Goal: Task Accomplishment & Management: Manage account settings

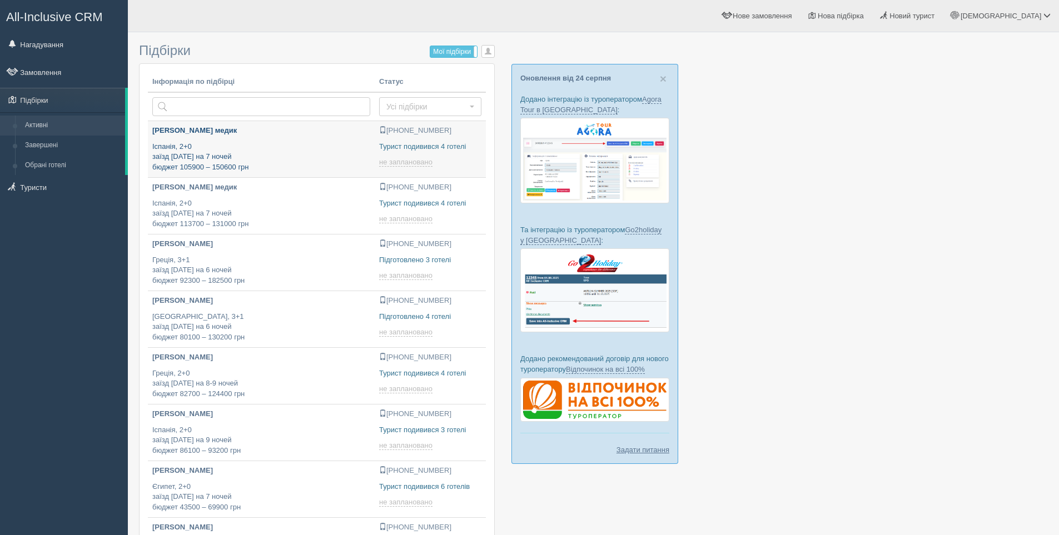
click at [310, 142] on p "Іспанія, 2+0 заїзд 22 вересня на 7 ночей бюджет 105900 – 150600 грн" at bounding box center [261, 157] width 218 height 31
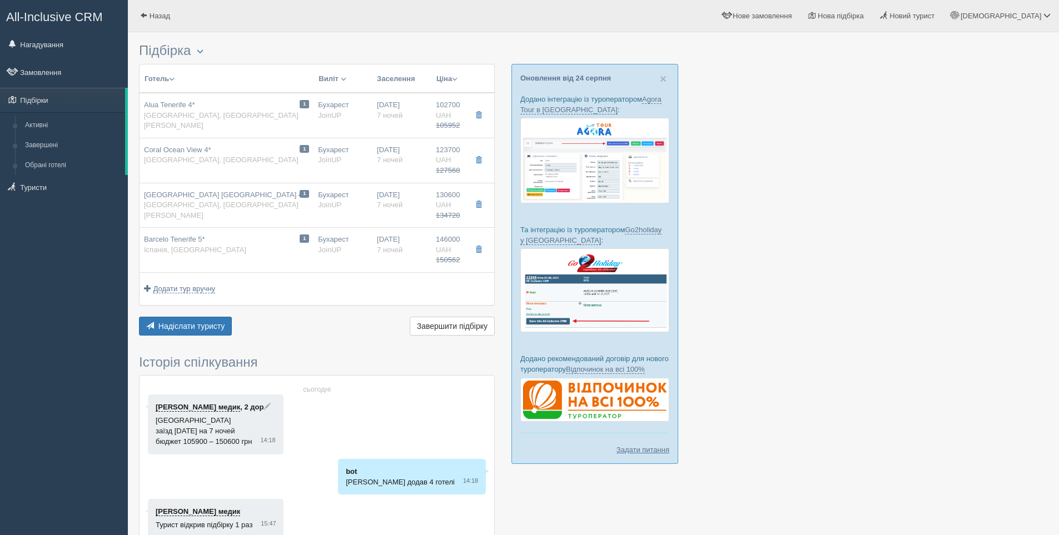
click at [781, 222] on div at bounding box center [593, 336] width 909 height 596
click at [823, 182] on div at bounding box center [593, 336] width 909 height 596
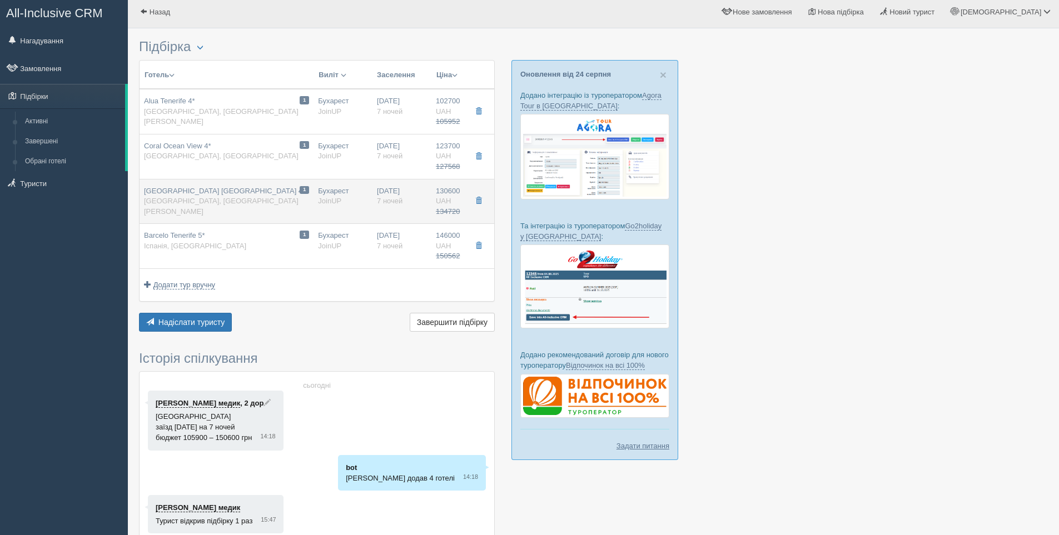
scroll to position [6, 0]
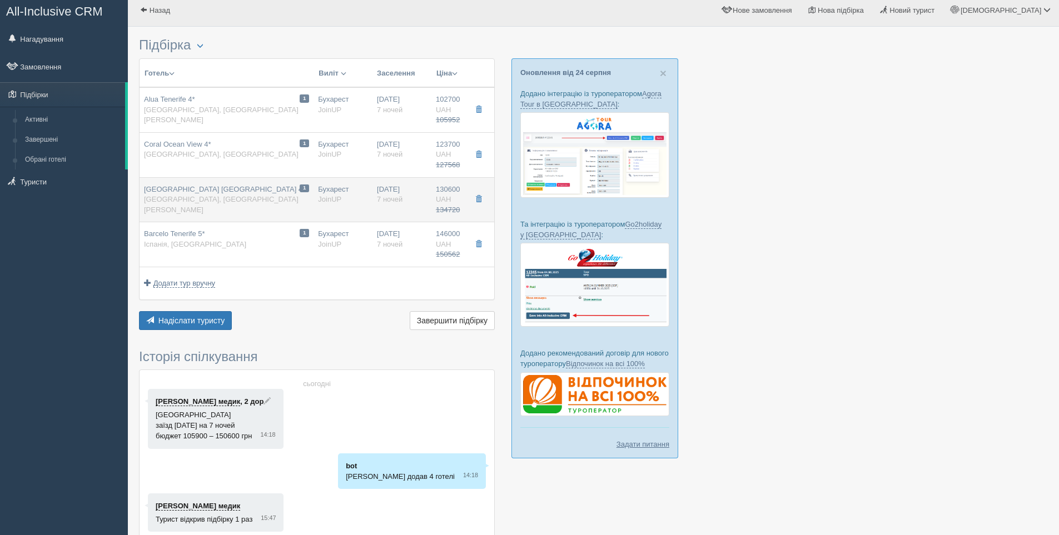
click at [233, 200] on div "[GEOGRAPHIC_DATA] [GEOGRAPHIC_DATA] 4* [GEOGRAPHIC_DATA], [GEOGRAPHIC_DATA][PER…" at bounding box center [226, 200] width 165 height 31
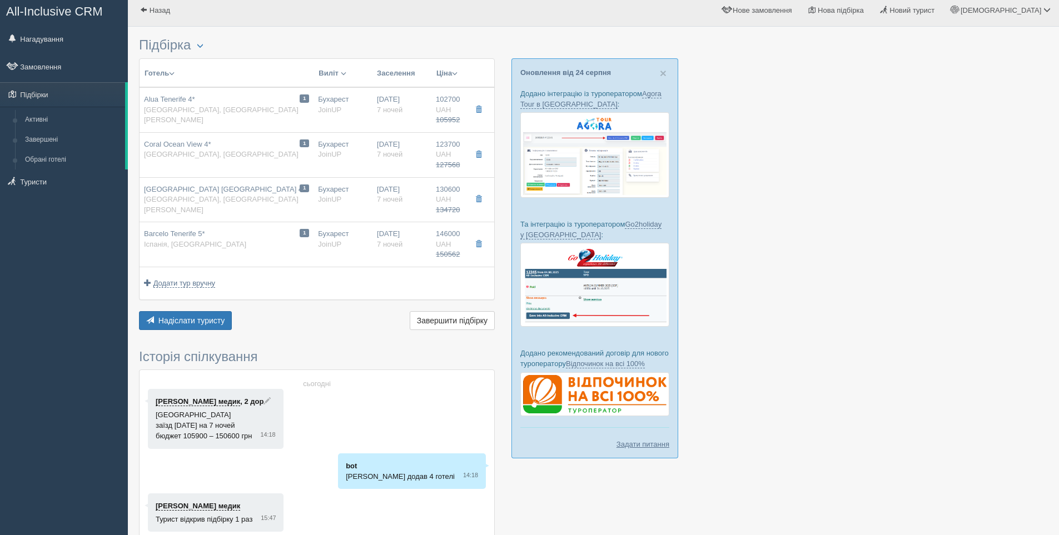
type input "[GEOGRAPHIC_DATA] [GEOGRAPHIC_DATA] 4*"
type input "[GEOGRAPHIC_DATA]"
type input "[GEOGRAPHIC_DATA][PERSON_NAME]"
type input "130600.00"
type input "134720.00"
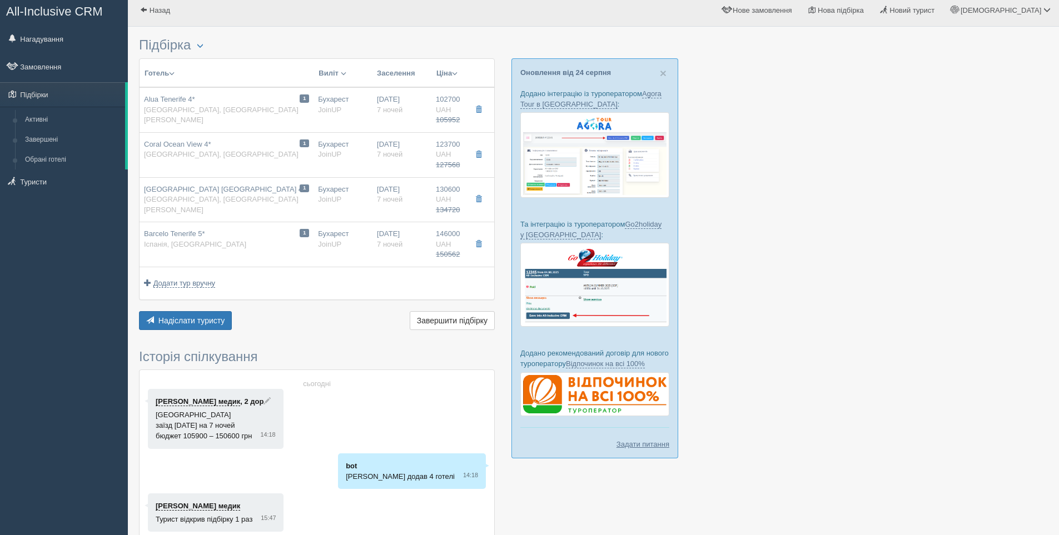
type input "Бухарест"
type input "12:05"
type input "7"
type input "[PERSON_NAME] Village Family Suite"
type input "AI"
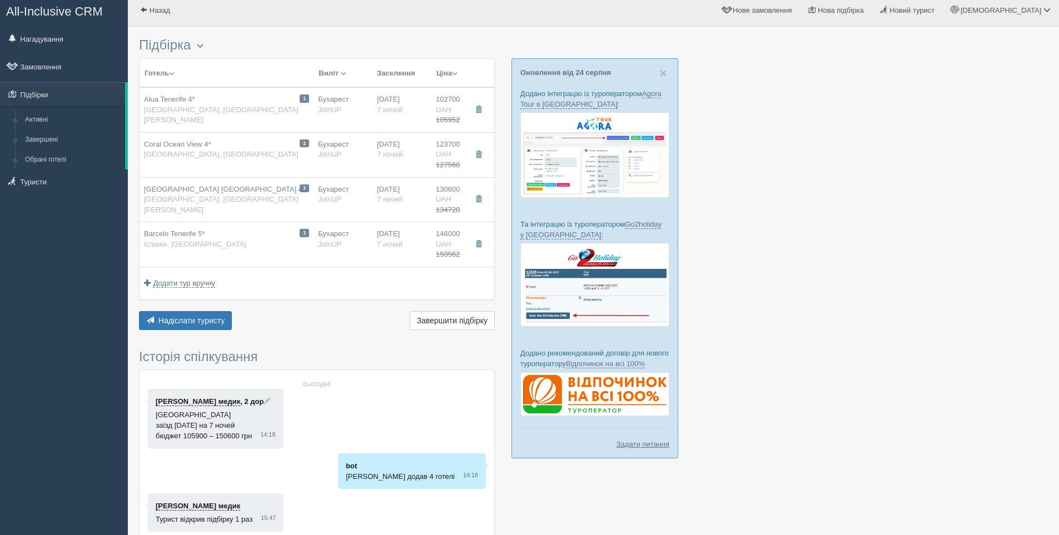
type input "JoinUP"
type input "[URL][DOMAIN_NAME]."
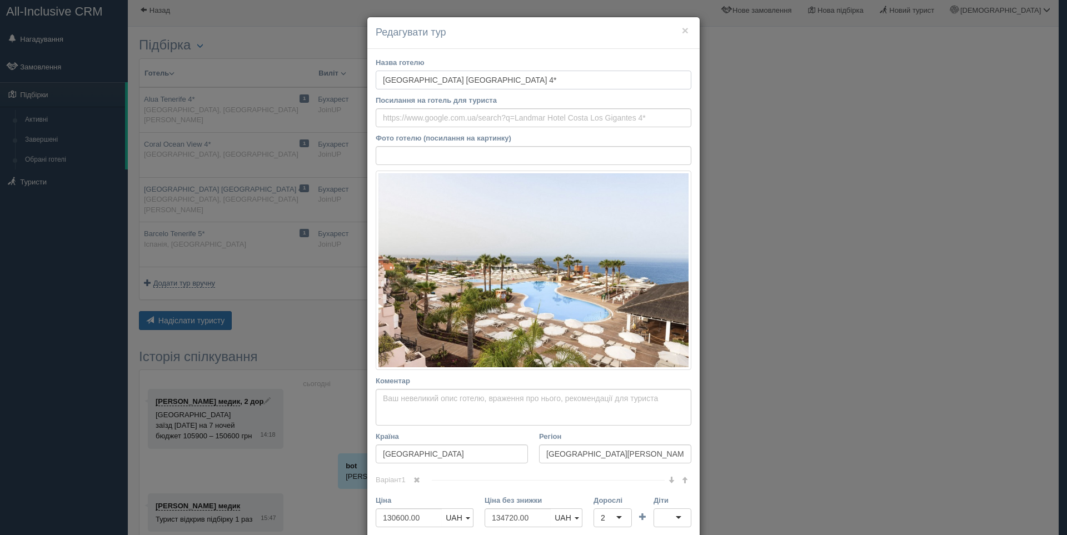
drag, startPoint x: 523, startPoint y: 83, endPoint x: 375, endPoint y: 82, distance: 147.9
click at [376, 82] on input "[GEOGRAPHIC_DATA] [GEOGRAPHIC_DATA] 4*" at bounding box center [534, 80] width 316 height 19
click at [870, 115] on div "× Редагувати тур Назва готелю [GEOGRAPHIC_DATA] [GEOGRAPHIC_DATA] 4* Посилання …" at bounding box center [533, 267] width 1067 height 535
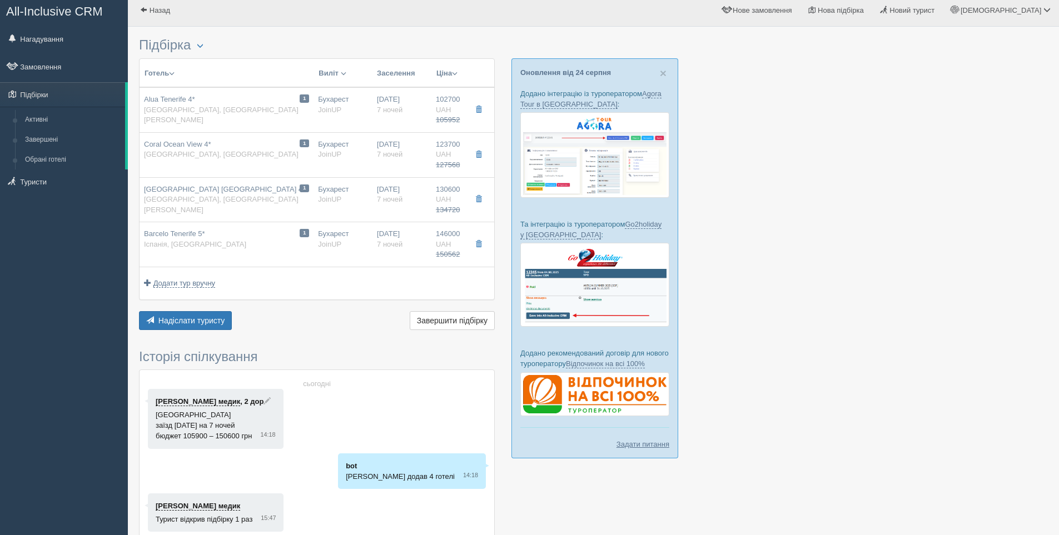
scroll to position [0, 0]
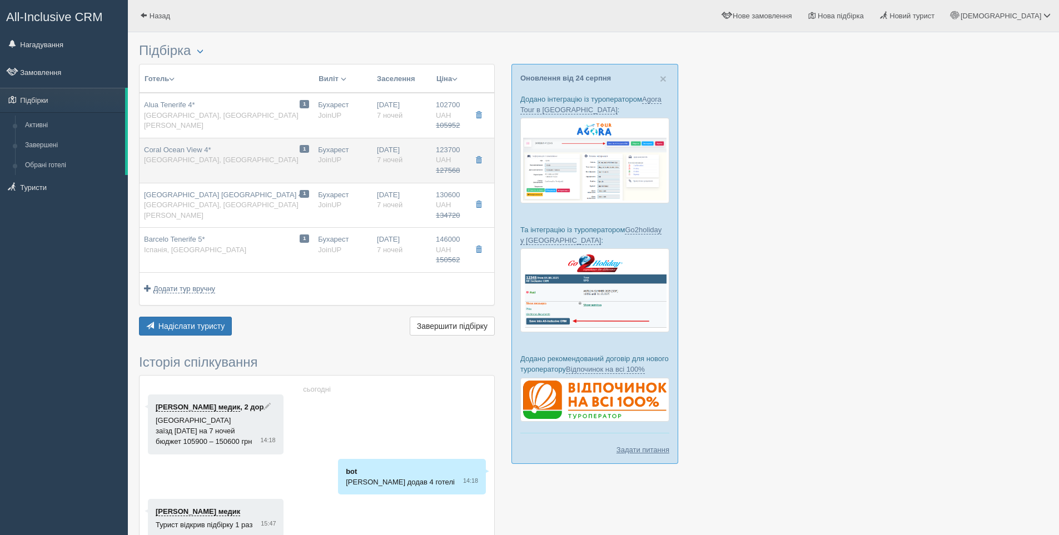
click at [176, 158] on span "[GEOGRAPHIC_DATA], [GEOGRAPHIC_DATA]" at bounding box center [221, 160] width 155 height 8
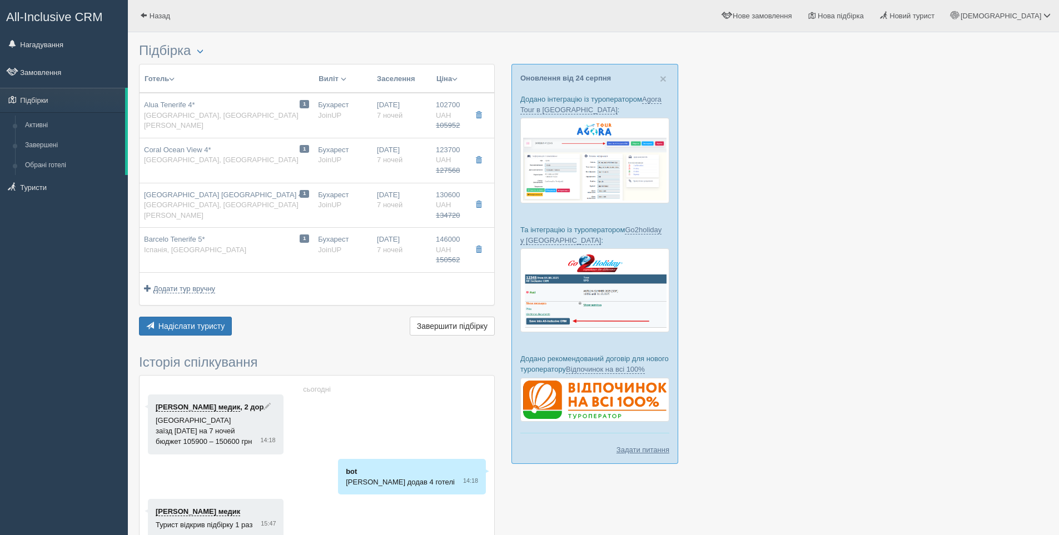
type input "Coral Ocean View 4*"
type input "[GEOGRAPHIC_DATA]"
type input "123700.00"
type input "127568.00"
type input "12:05"
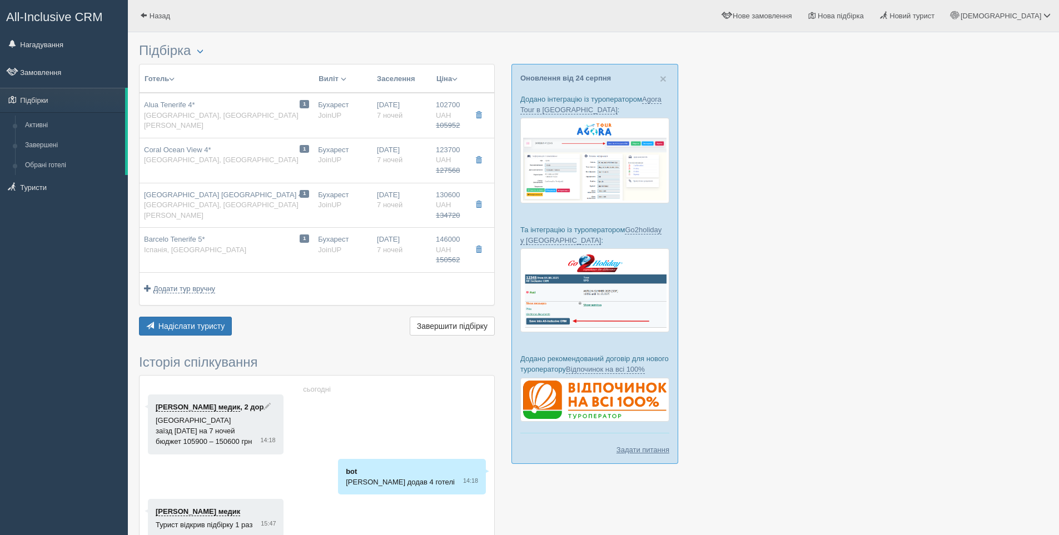
type input "Junior Suite"
type input "[URL][DOMAIN_NAME]."
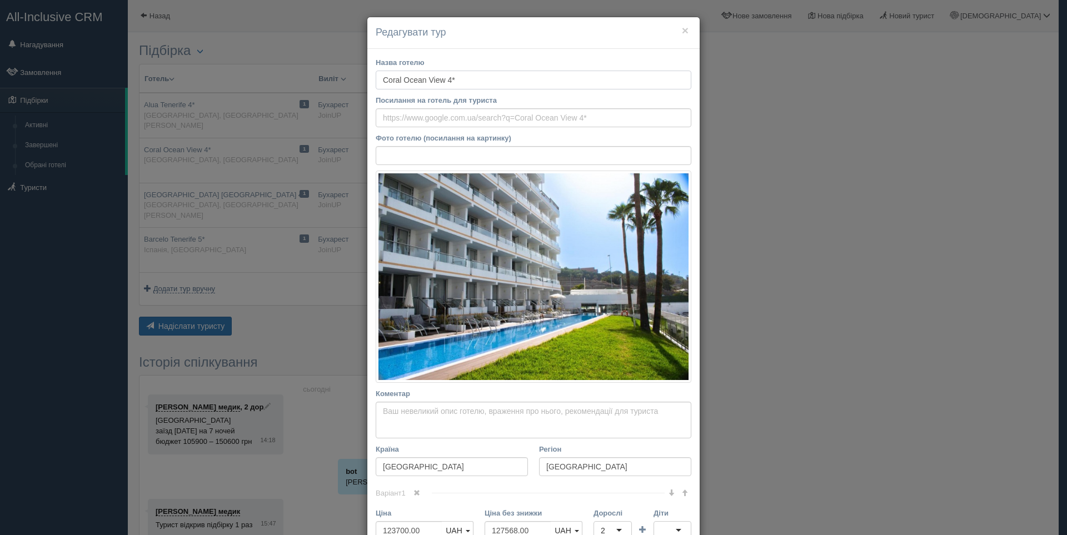
drag, startPoint x: 454, startPoint y: 79, endPoint x: 380, endPoint y: 79, distance: 74.5
click at [380, 79] on input "Coral Ocean View 4*" at bounding box center [534, 80] width 316 height 19
click at [846, 104] on div "× Редагувати тур Назва готелю [GEOGRAPHIC_DATA] 4* Посилання на готель для тури…" at bounding box center [533, 267] width 1067 height 535
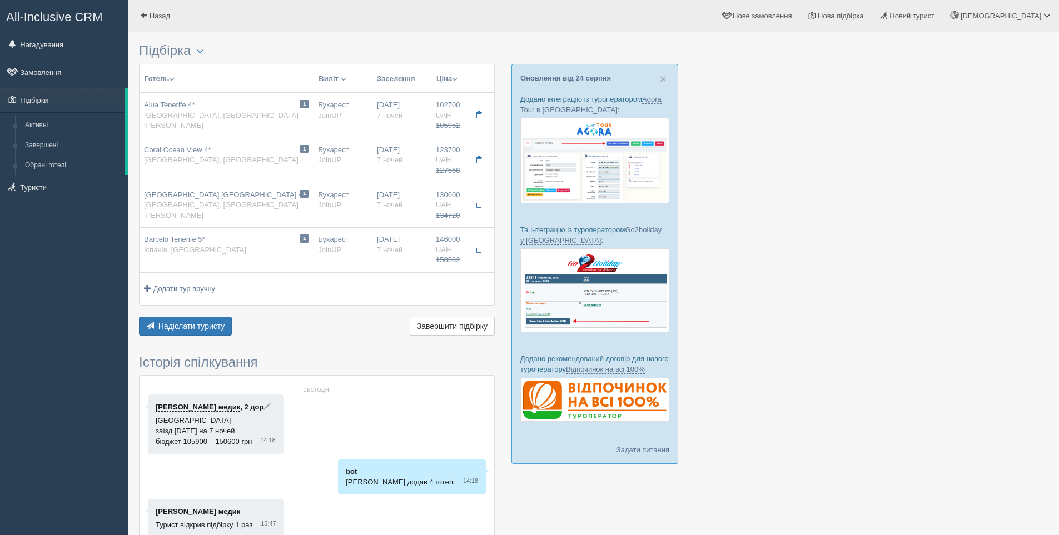
click at [874, 225] on div at bounding box center [593, 336] width 909 height 596
